Goal: Complete application form: Complete application form

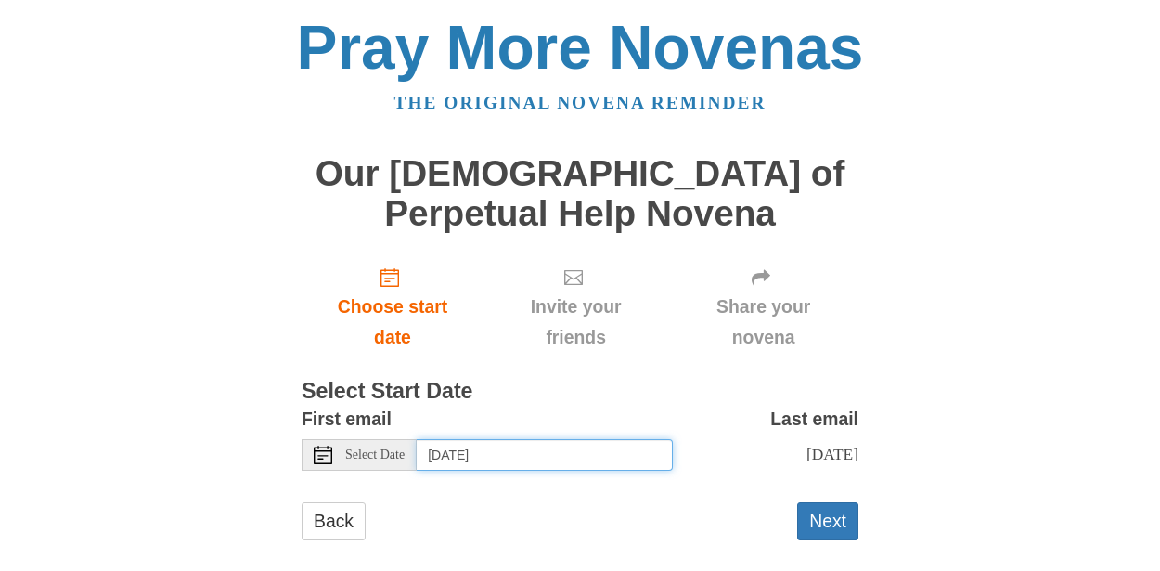
click at [571, 454] on input "Monday, August 18th" at bounding box center [545, 455] width 256 height 32
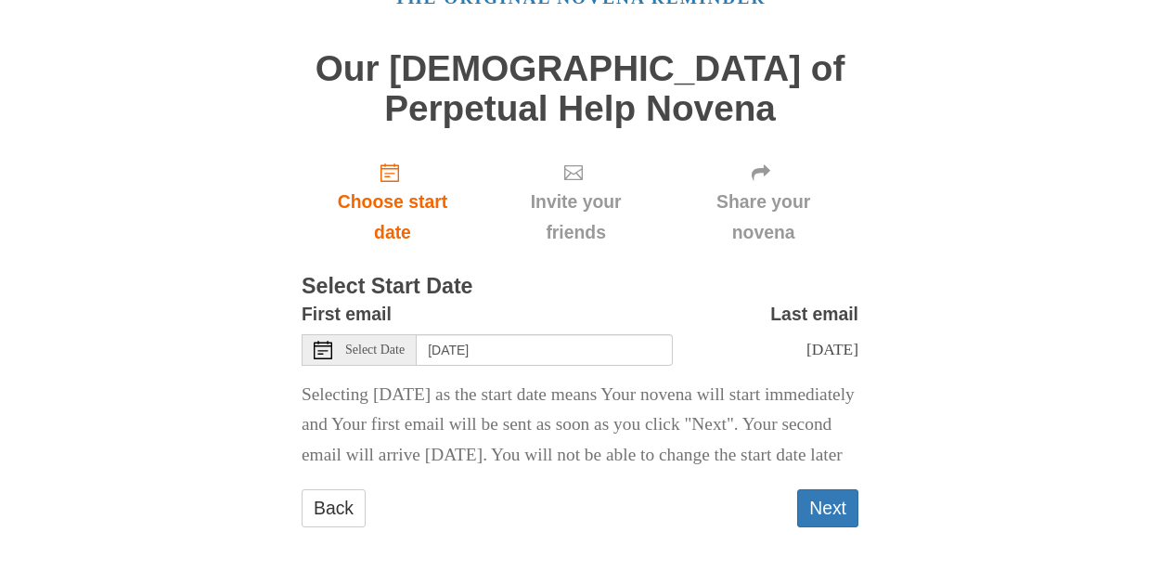
scroll to position [145, 0]
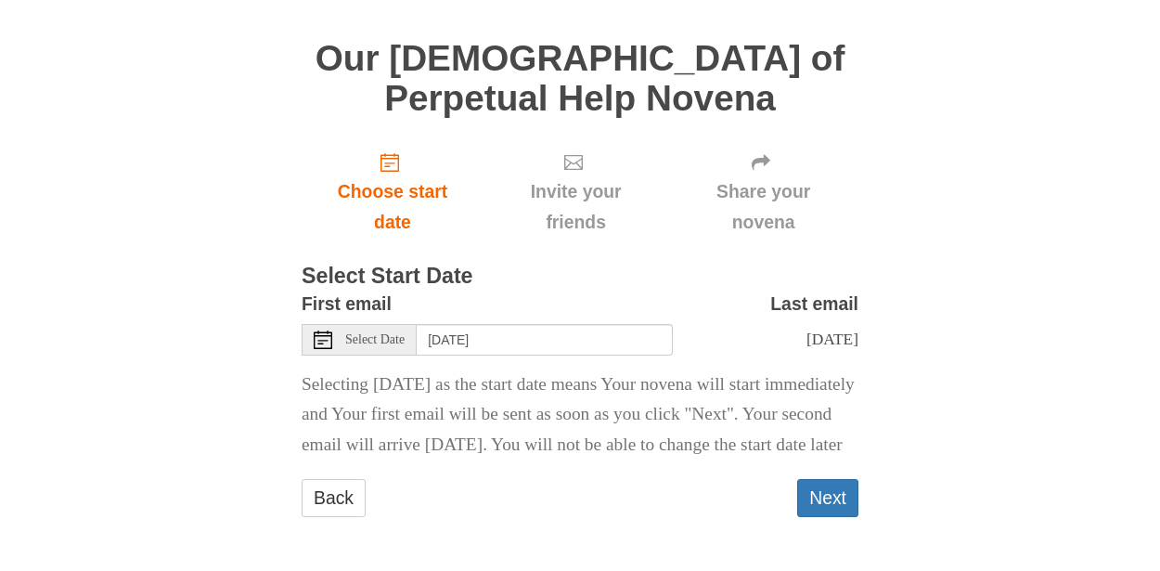
click at [380, 333] on span "Select Date" at bounding box center [374, 339] width 59 height 13
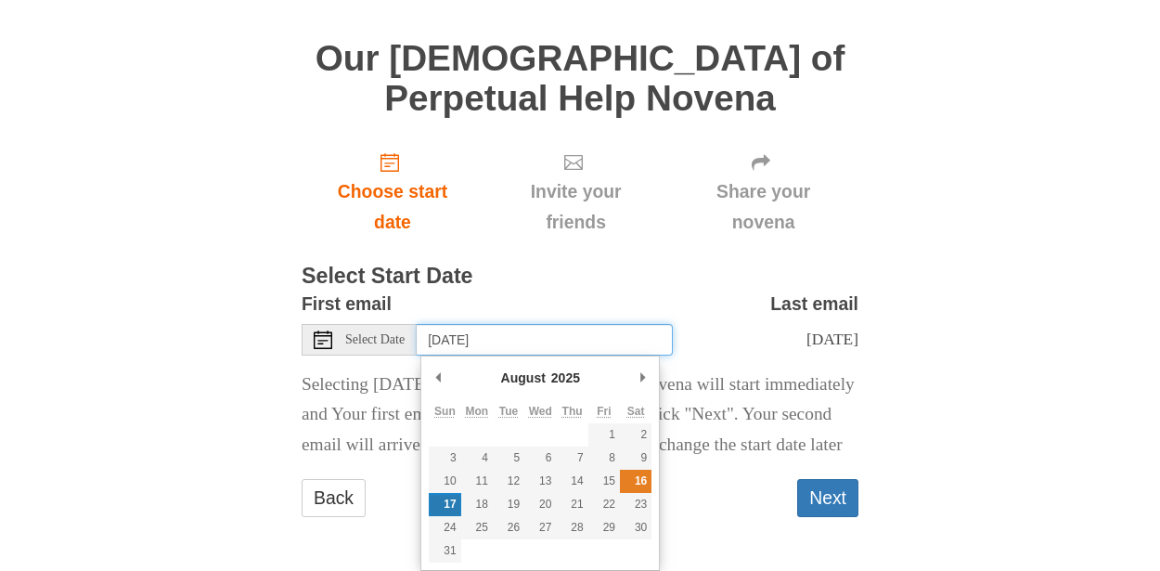
type input "Saturday, August 16th"
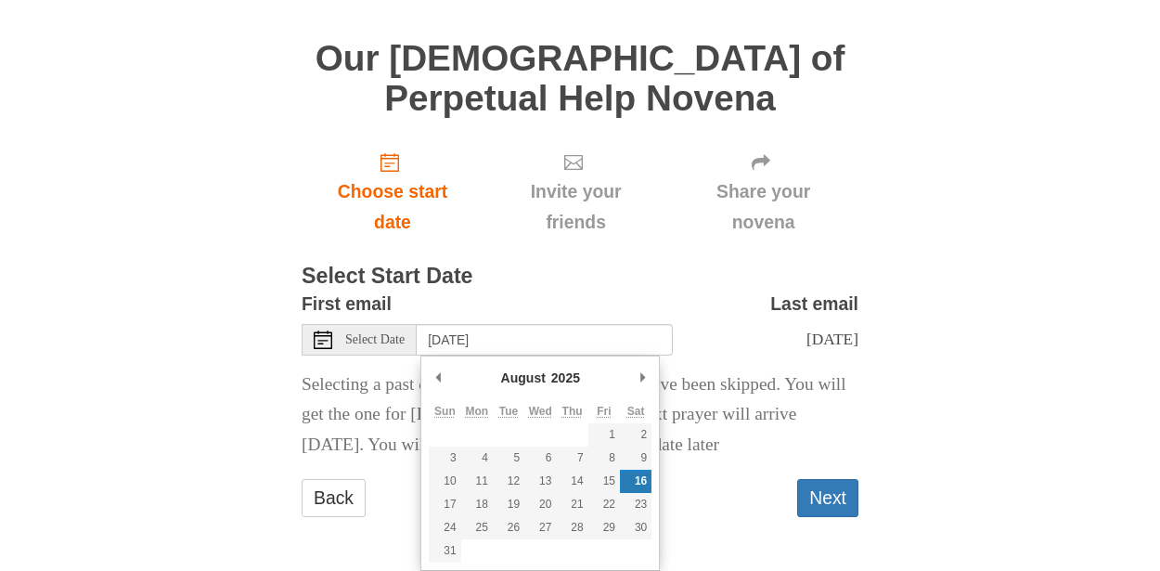
scroll to position [114, 0]
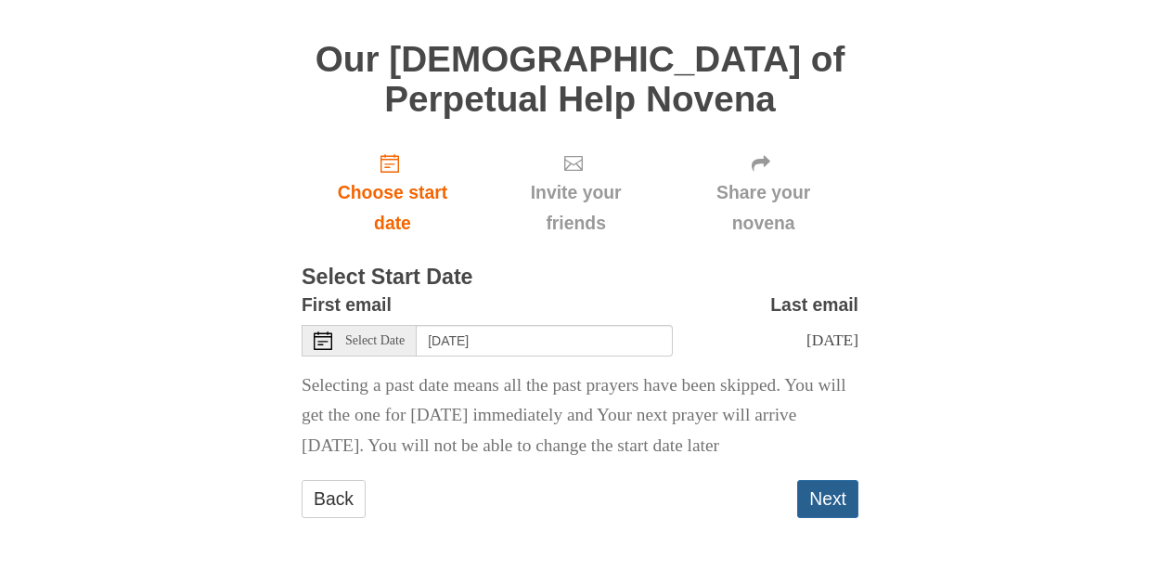
click at [823, 499] on button "Next" at bounding box center [827, 499] width 61 height 38
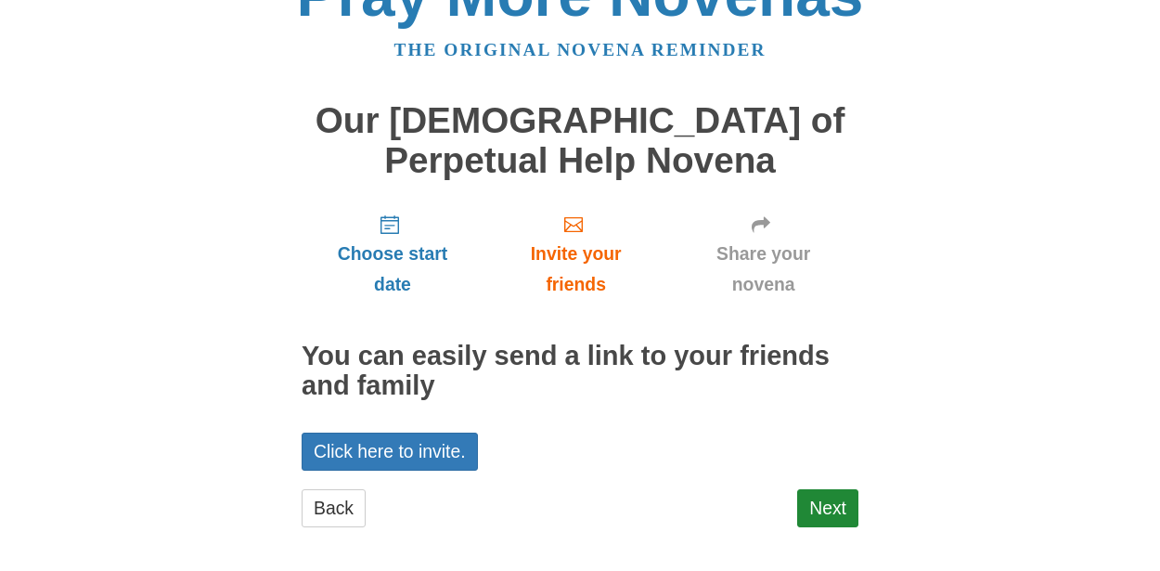
scroll to position [61, 0]
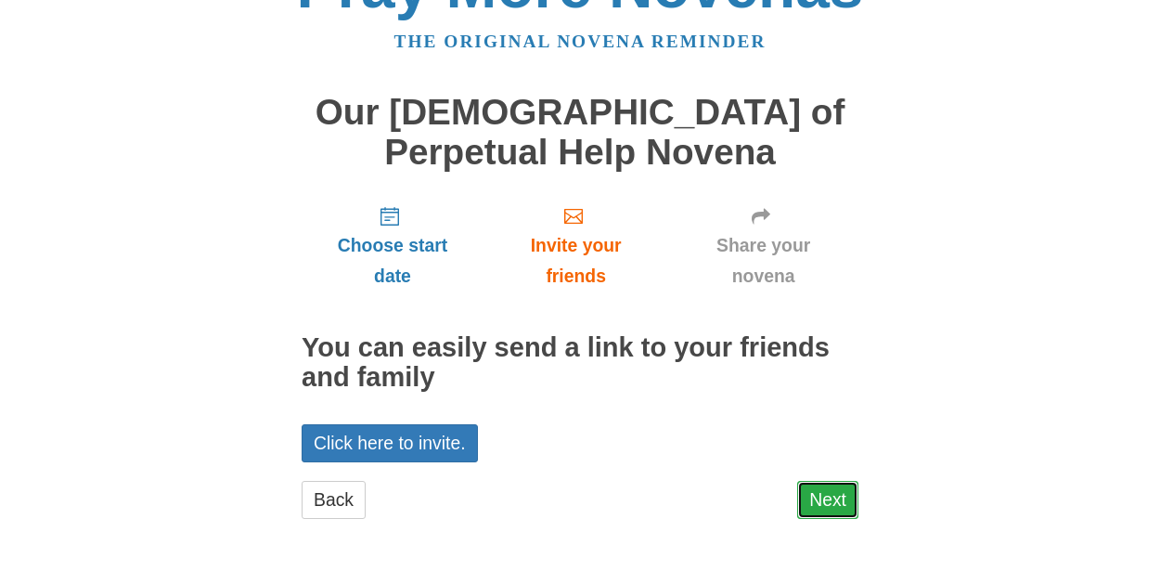
click at [824, 512] on link "Next" at bounding box center [827, 500] width 61 height 38
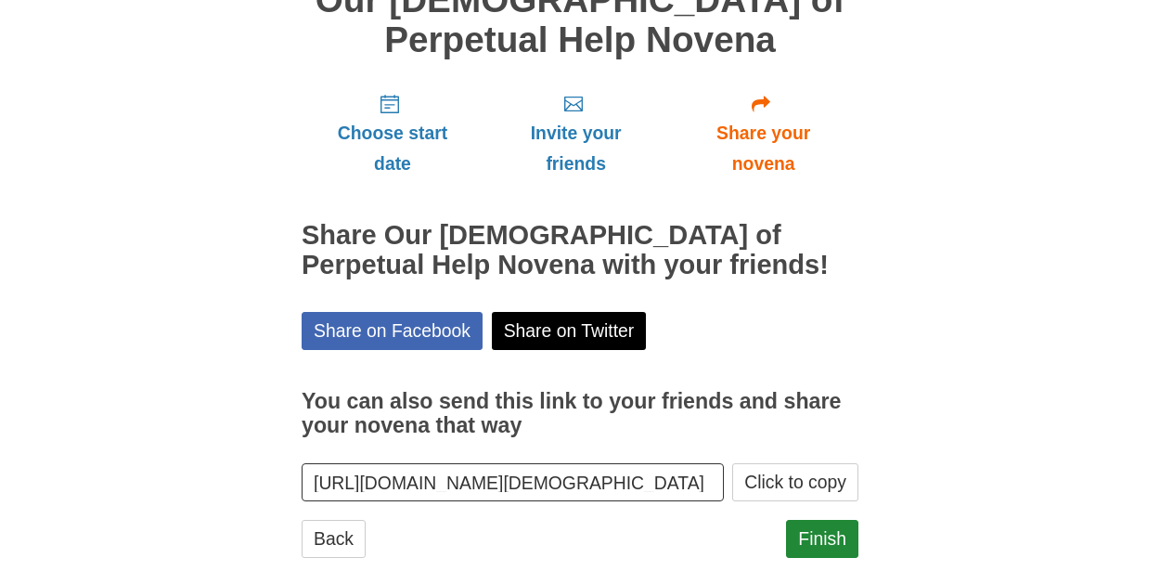
scroll to position [212, 0]
